Goal: Information Seeking & Learning: Learn about a topic

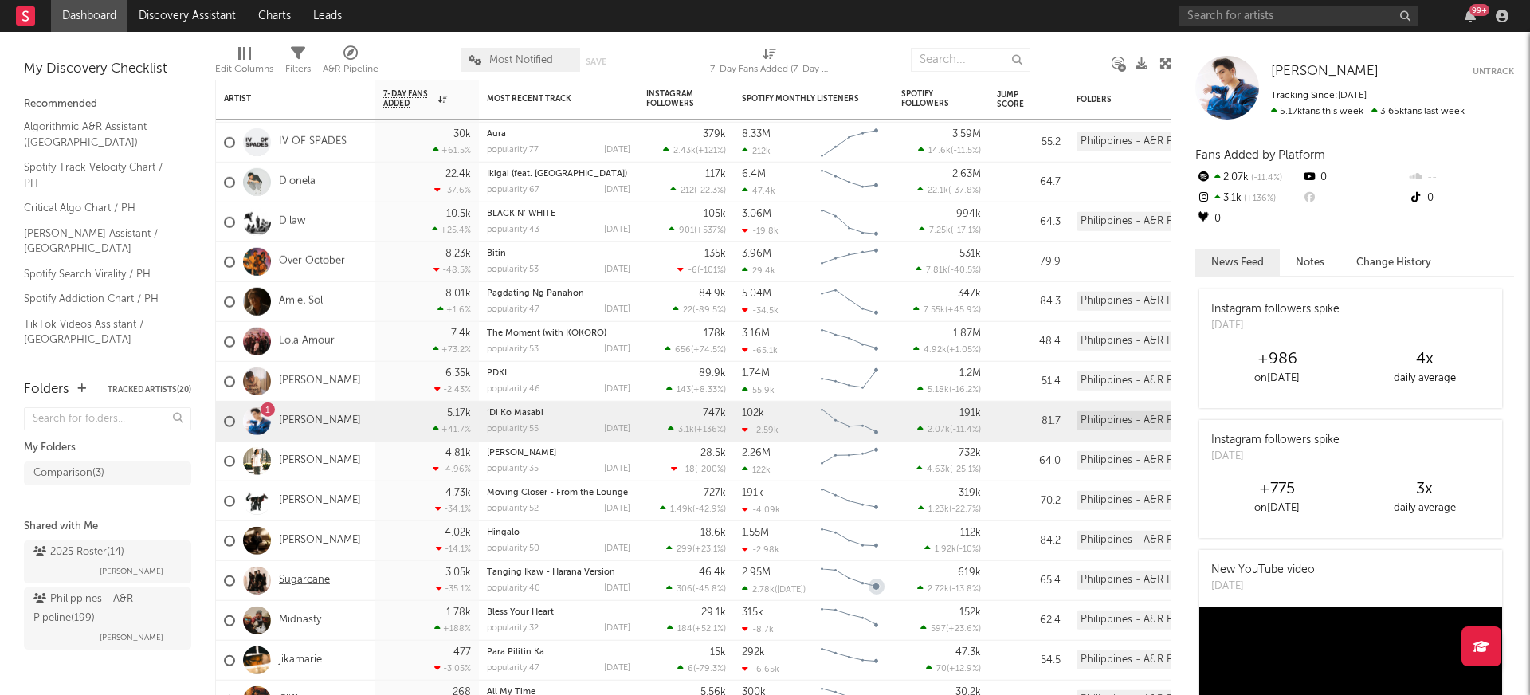
click at [305, 579] on link "Sugarcane" at bounding box center [304, 581] width 51 height 14
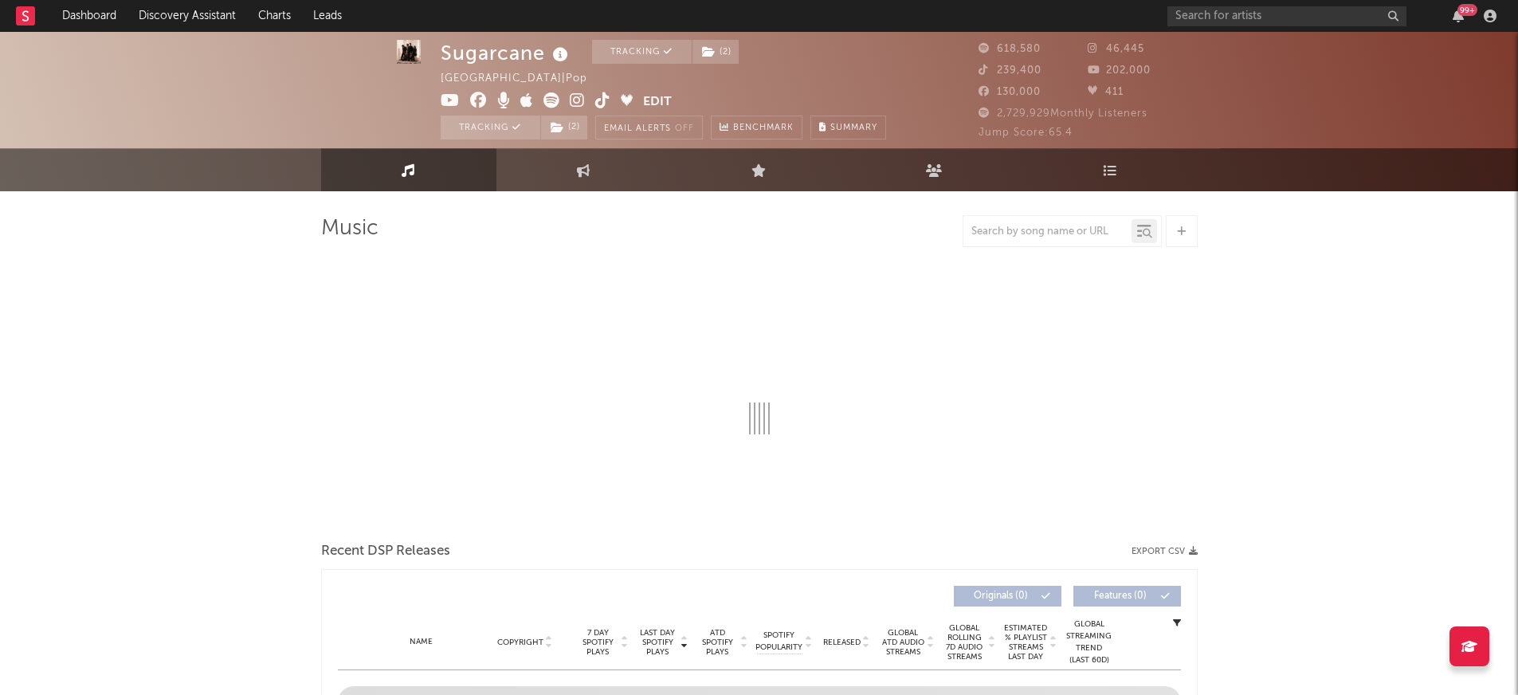
scroll to position [320, 0]
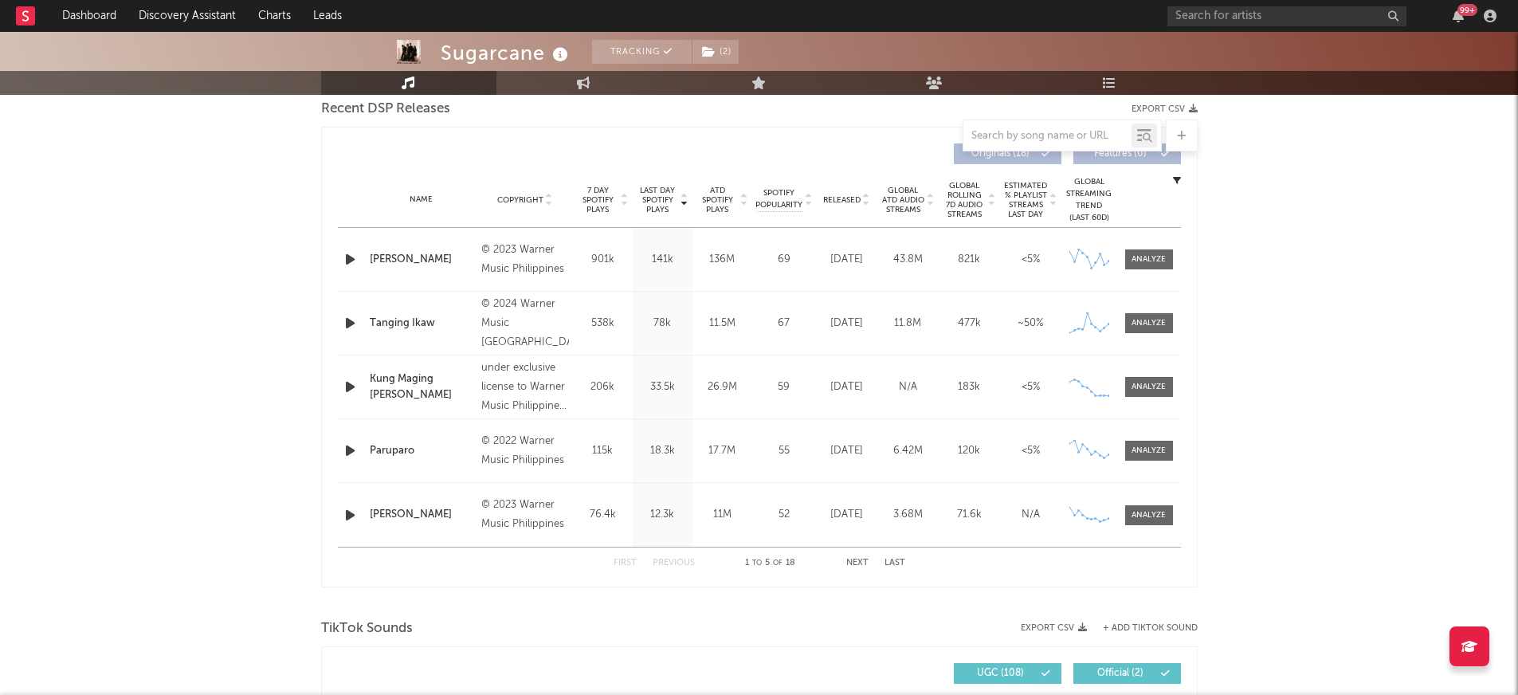
select select "6m"
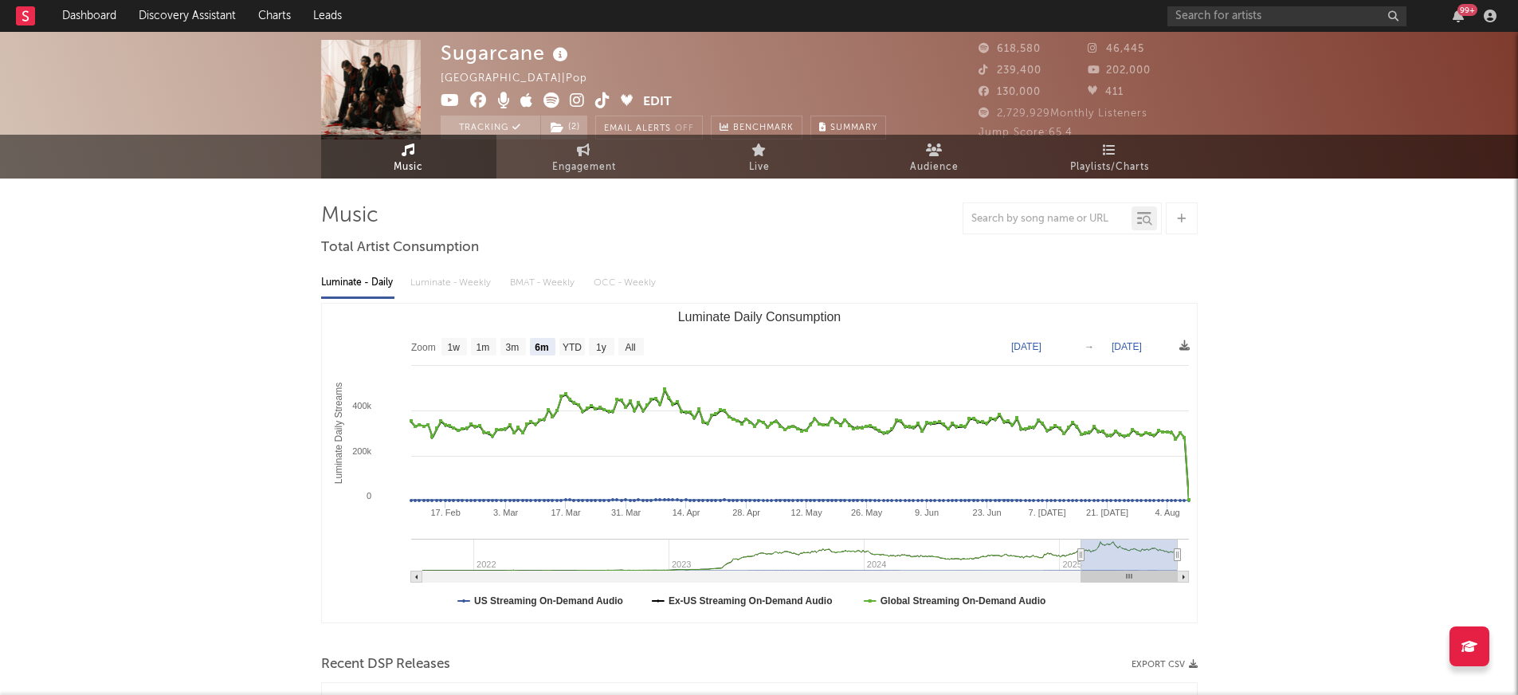
scroll to position [0, 0]
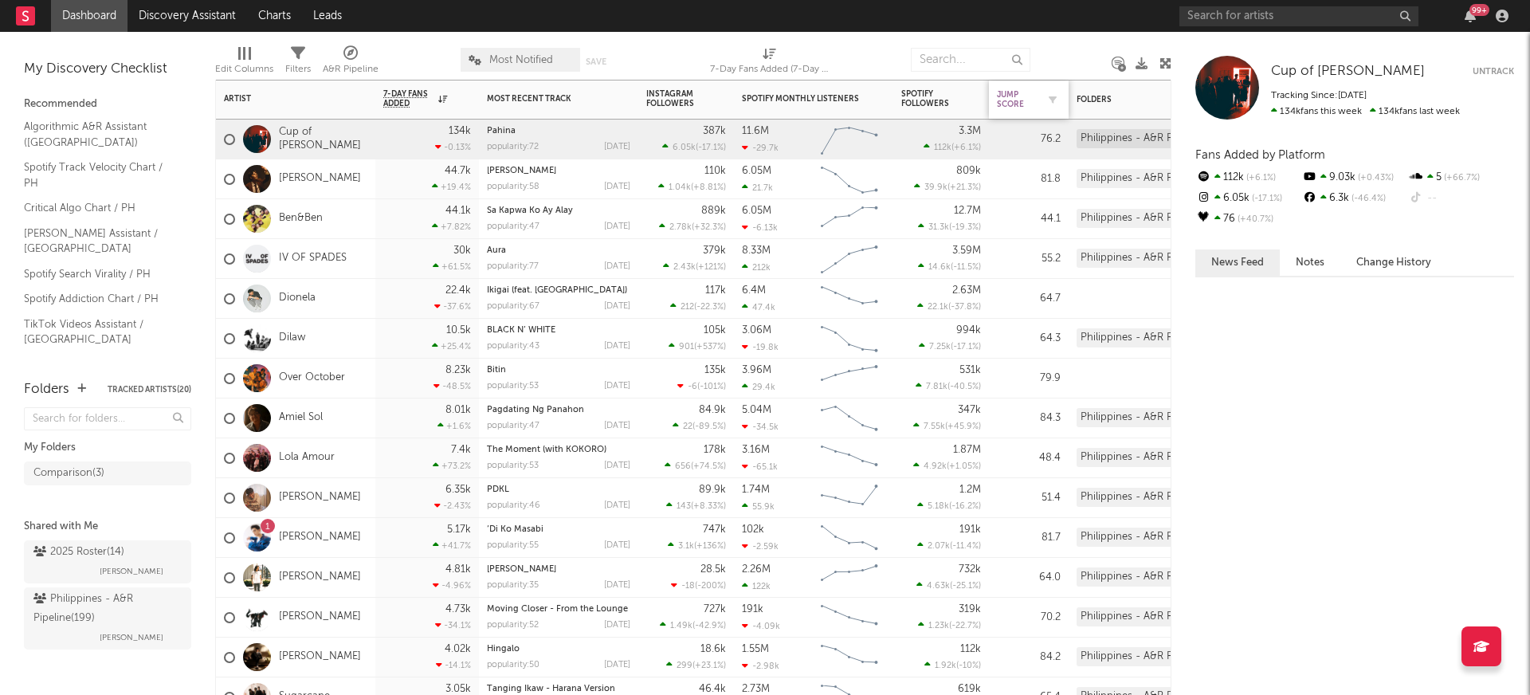
click at [1011, 99] on div "Jump Score" at bounding box center [1017, 99] width 40 height 19
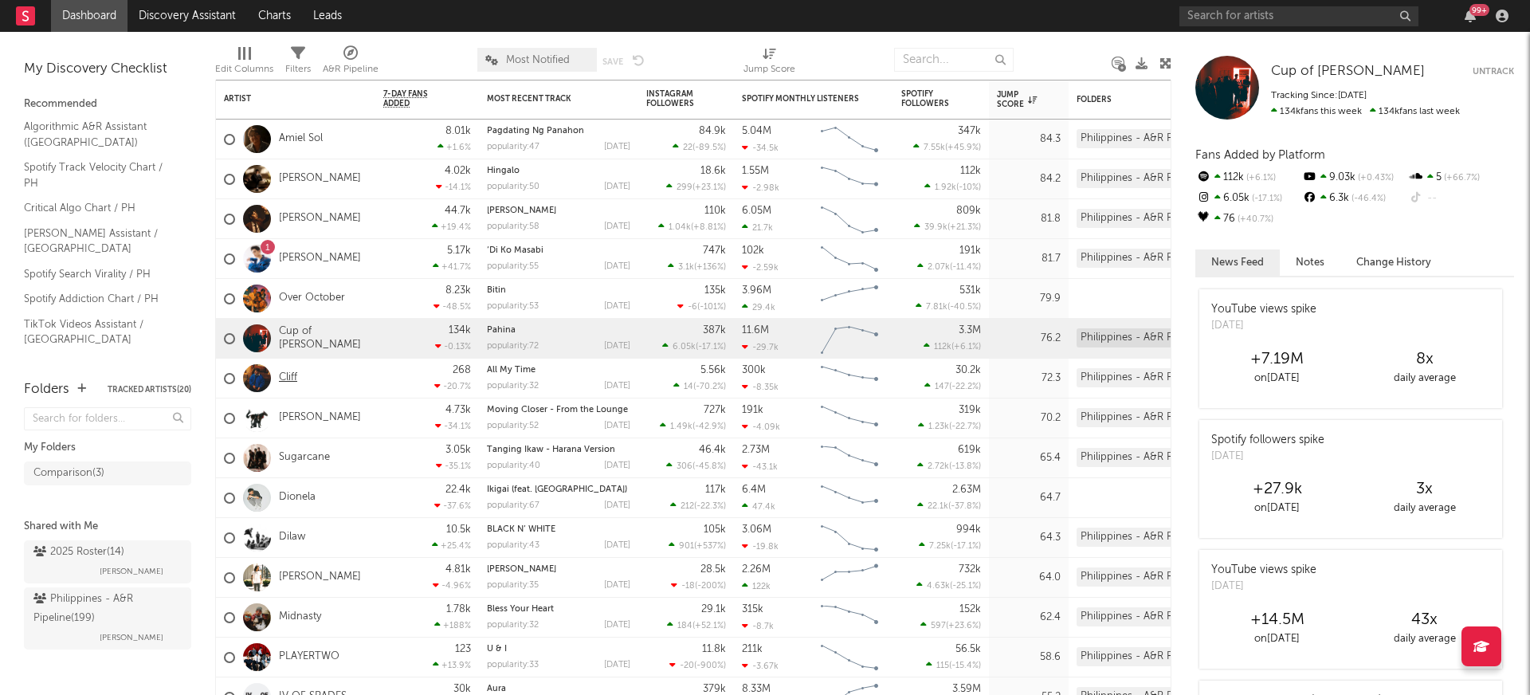
click at [295, 380] on link "Cliff" at bounding box center [288, 378] width 18 height 14
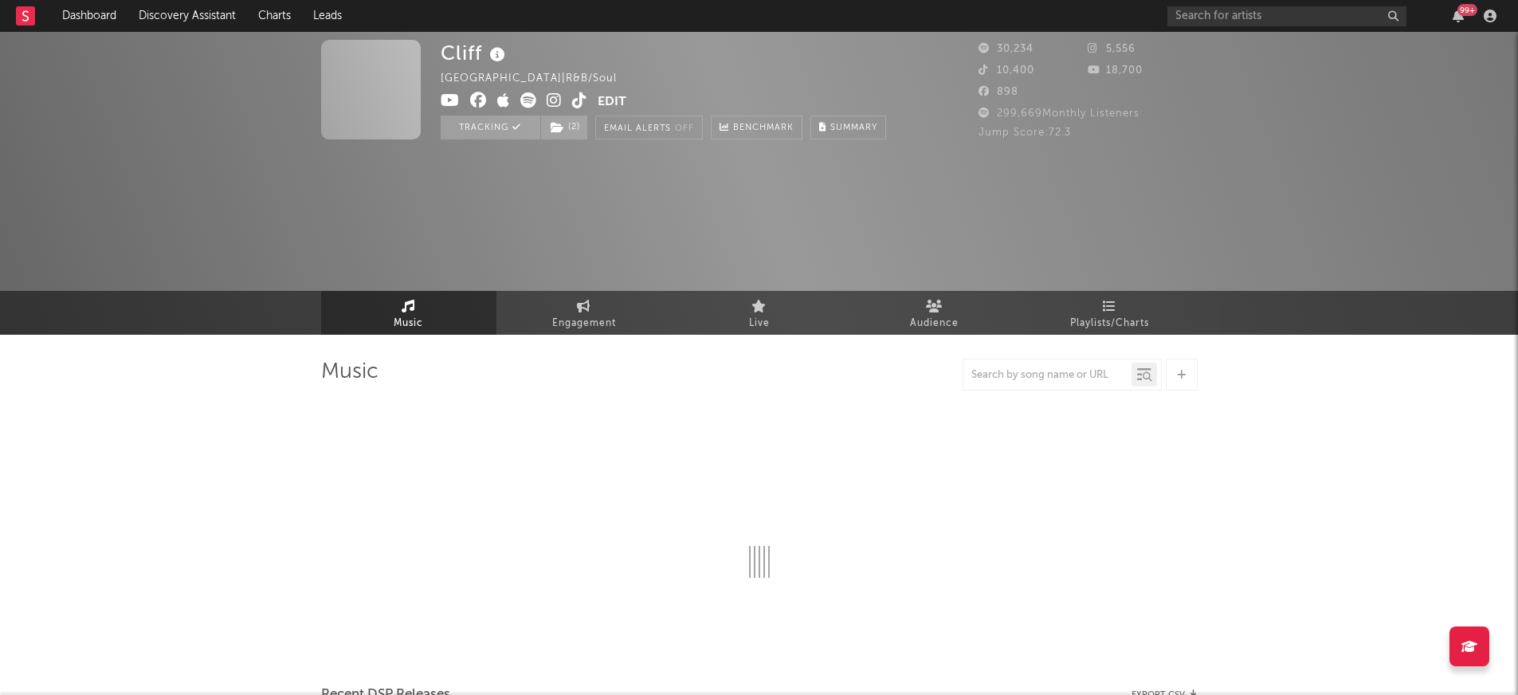
select select "6m"
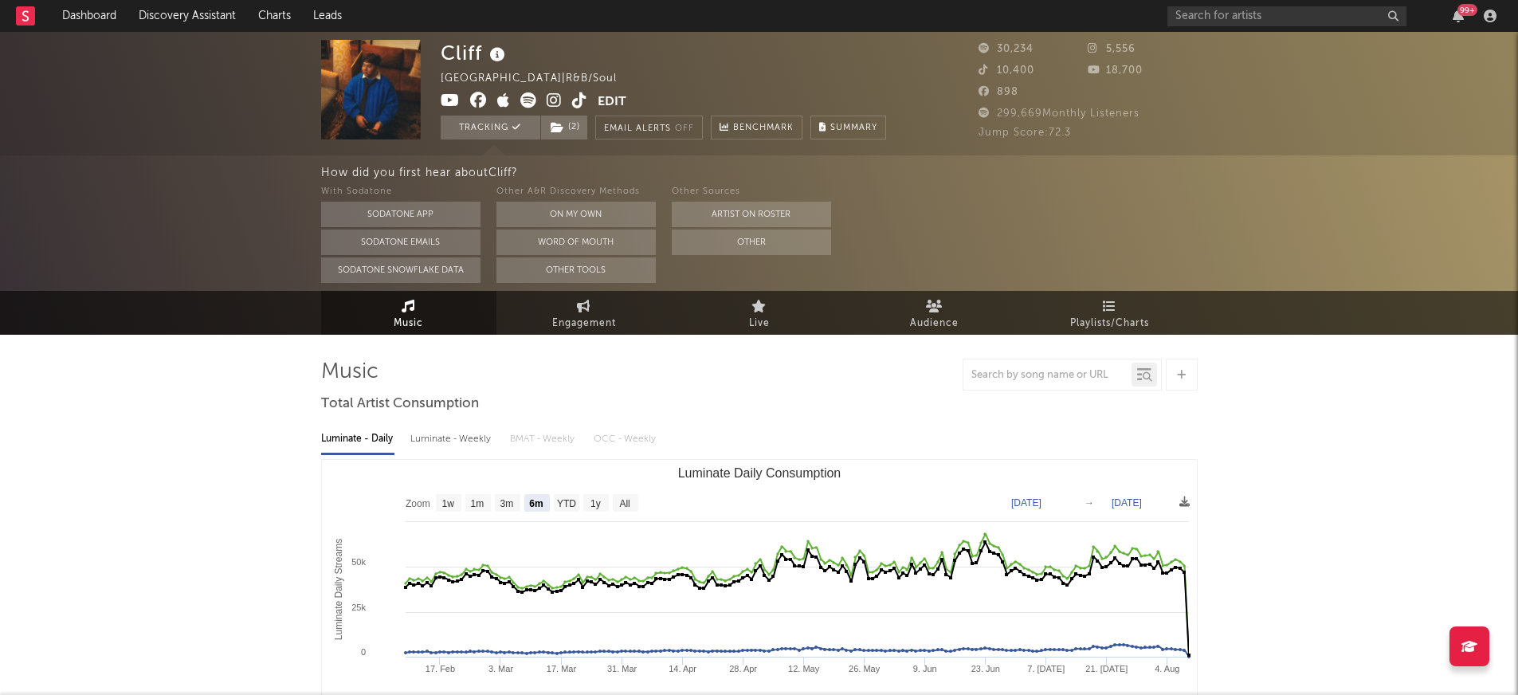
select select "6m"
